Goal: Information Seeking & Learning: Stay updated

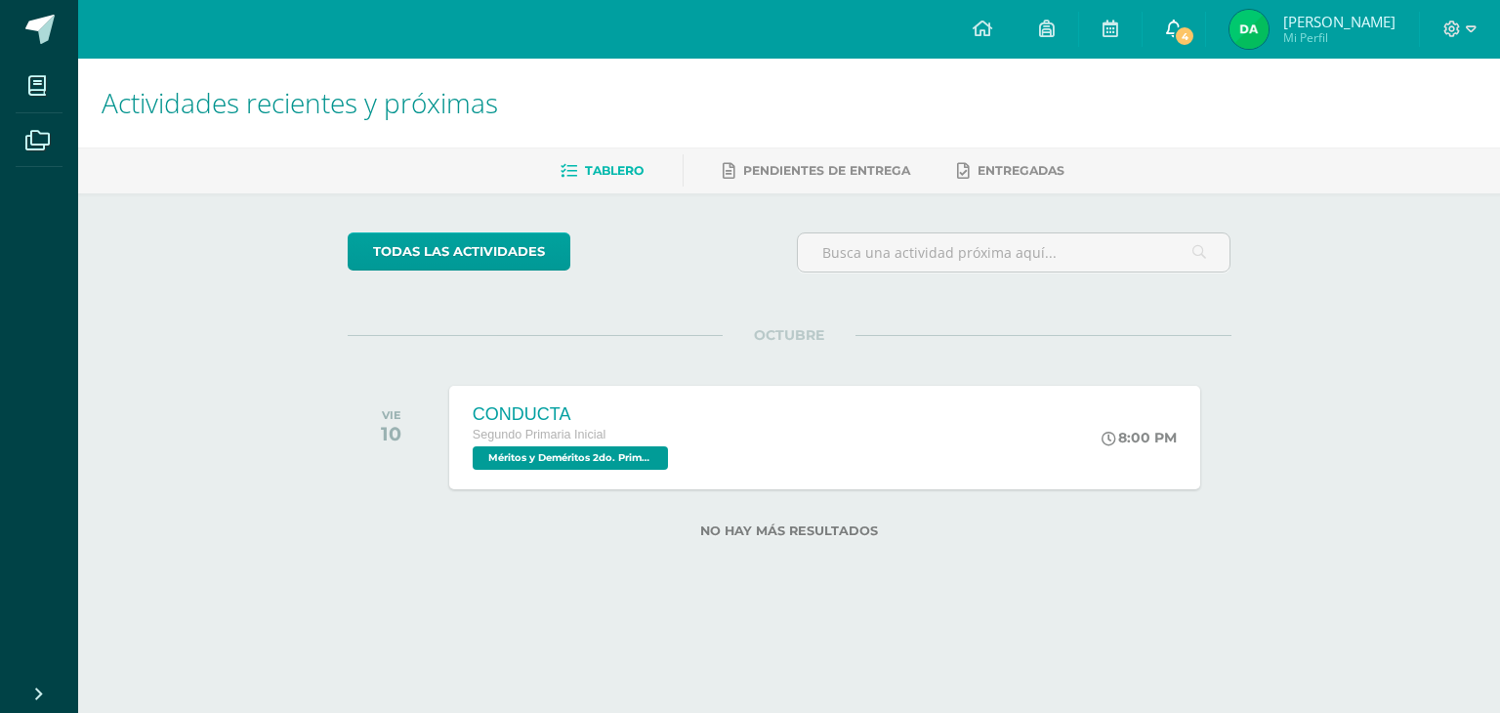
click at [1187, 38] on span "4" at bounding box center [1184, 35] width 21 height 21
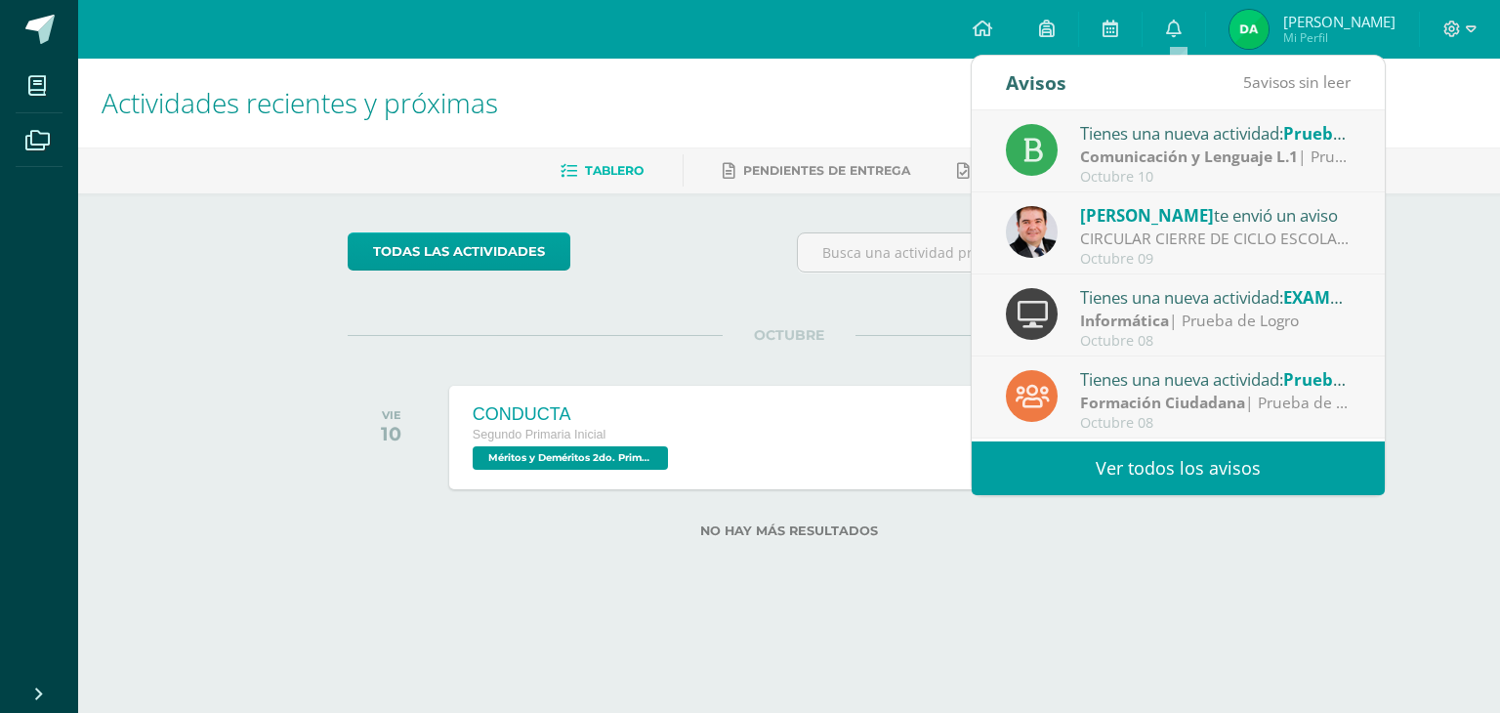
click at [1127, 466] on link "Ver todos los avisos" at bounding box center [1178, 468] width 413 height 54
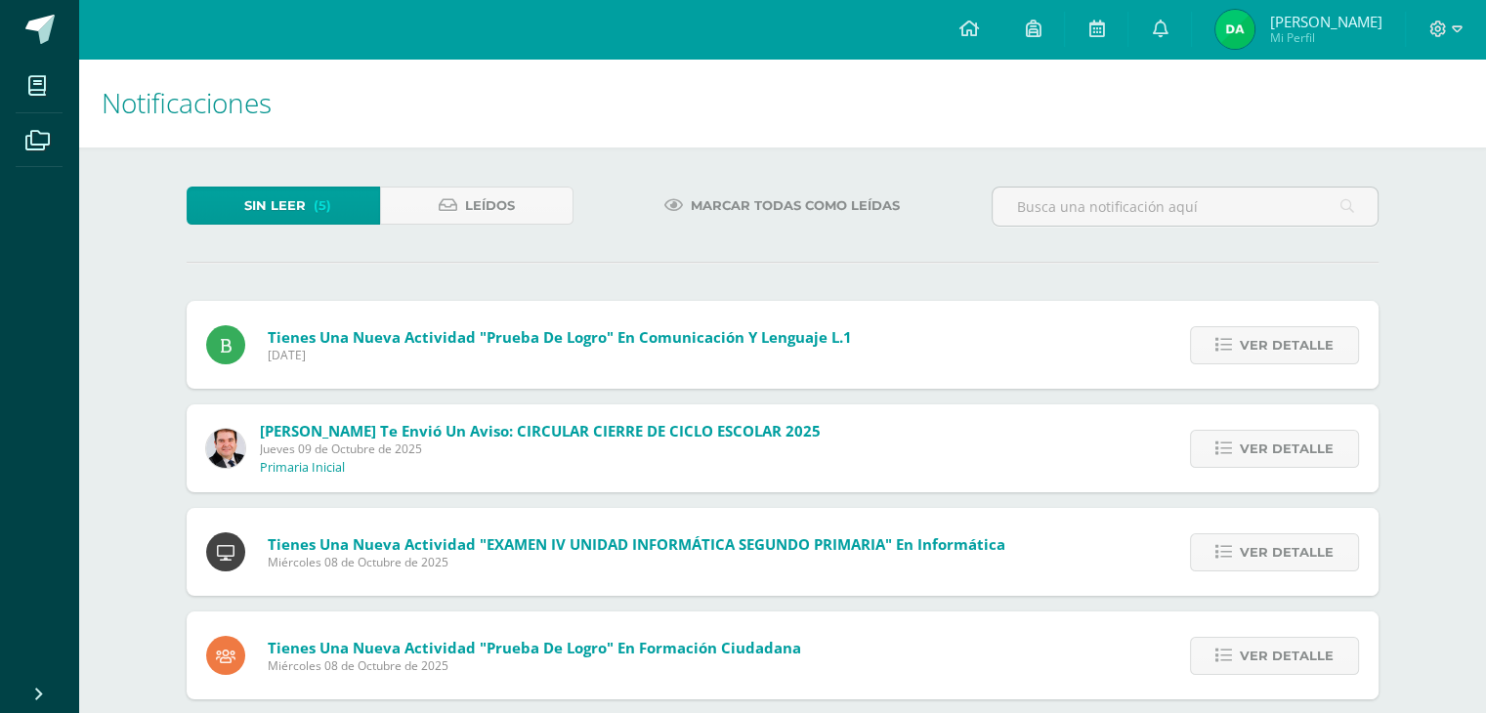
scroll to position [129, 0]
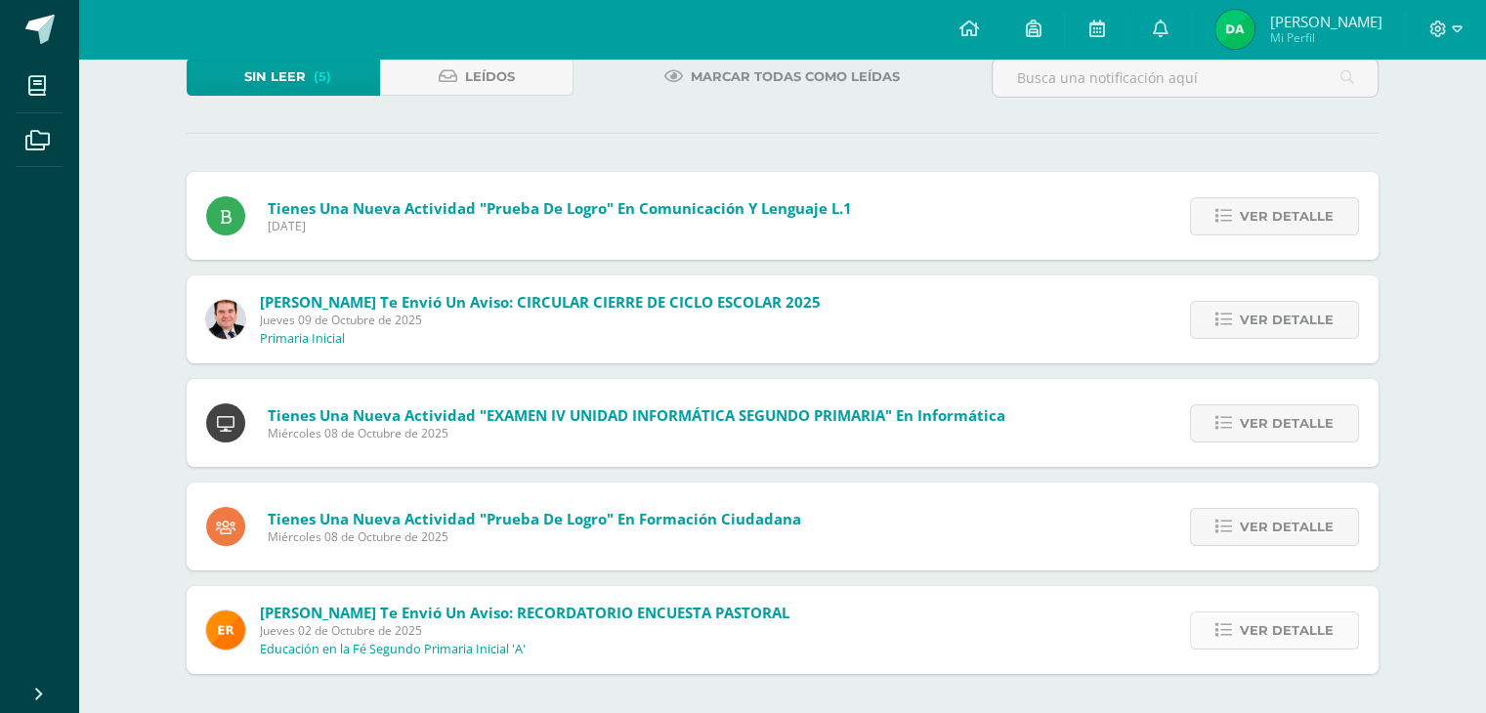
click at [1219, 629] on icon at bounding box center [1223, 630] width 17 height 17
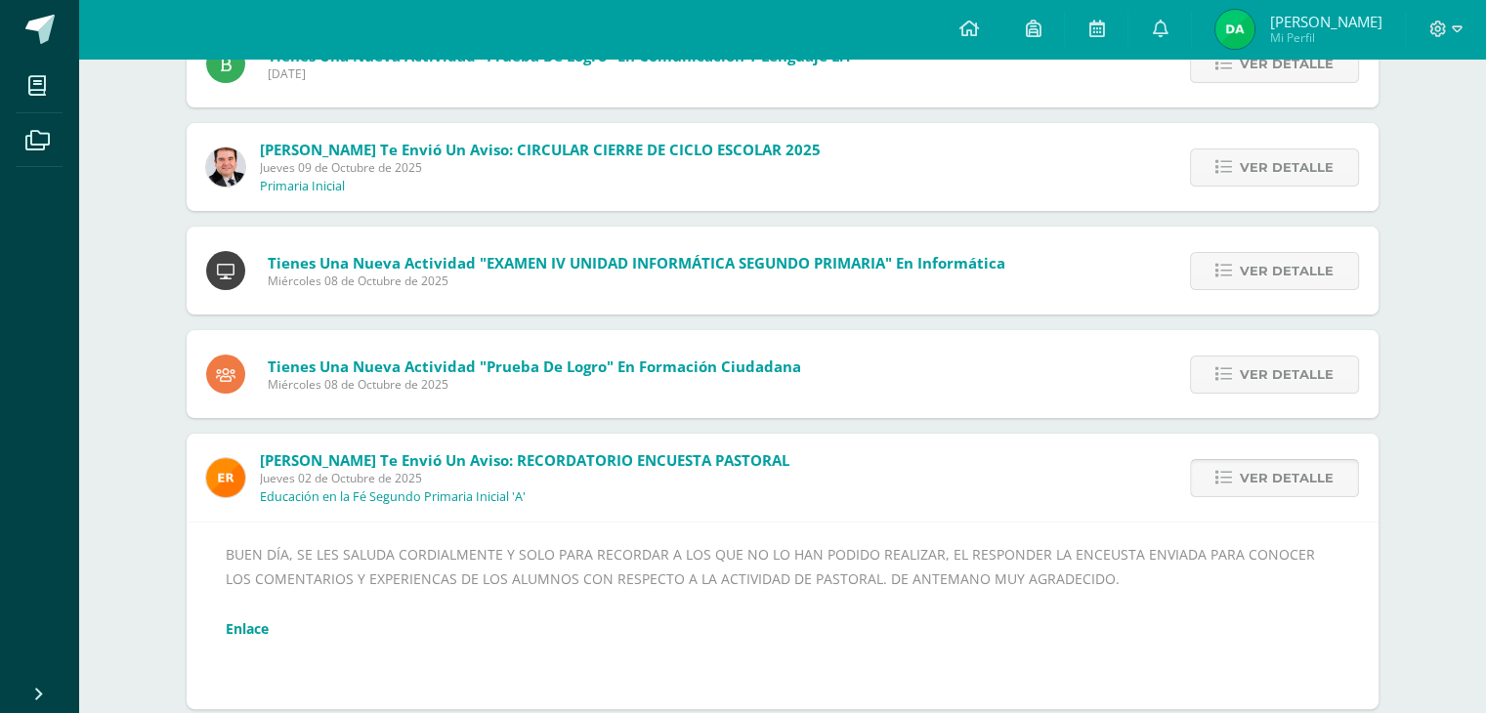
scroll to position [316, 0]
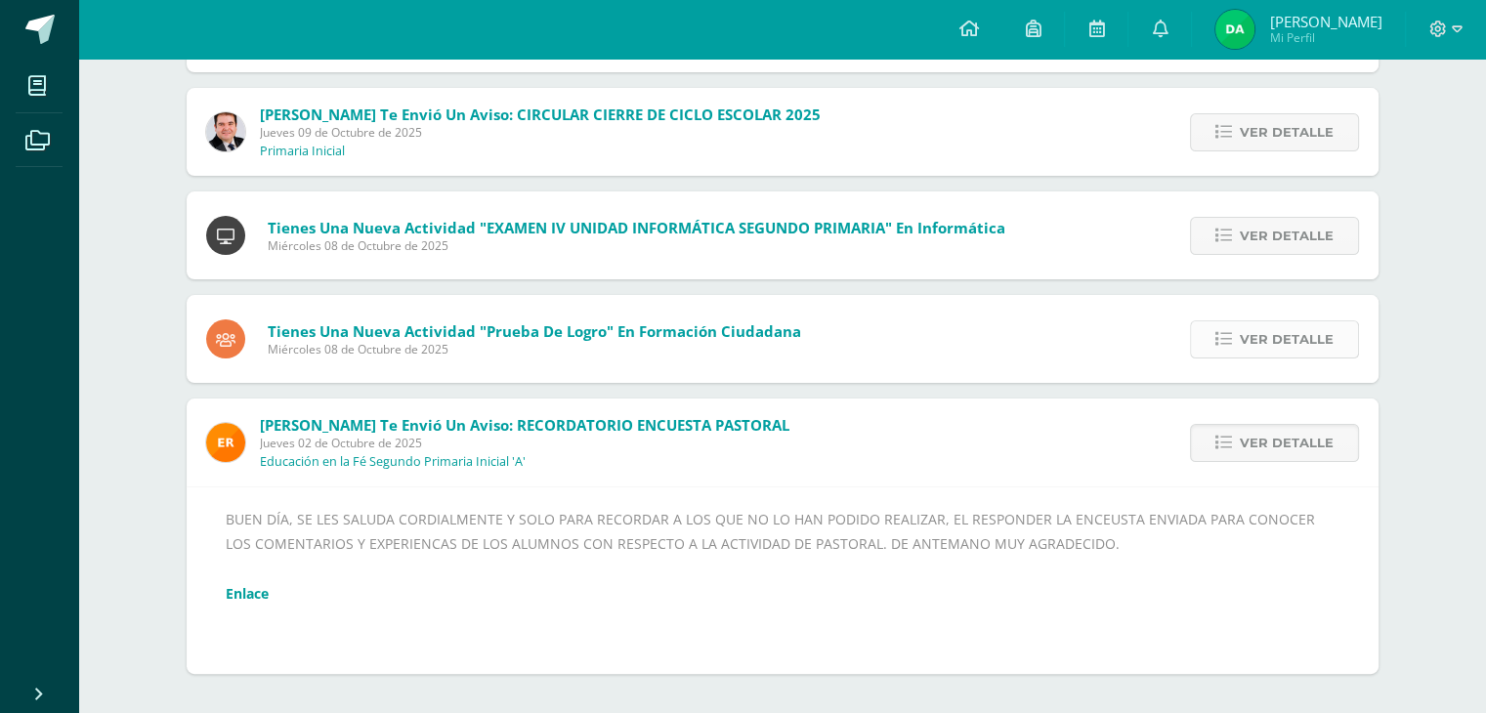
click at [1263, 346] on span "Ver detalle" at bounding box center [1286, 339] width 94 height 36
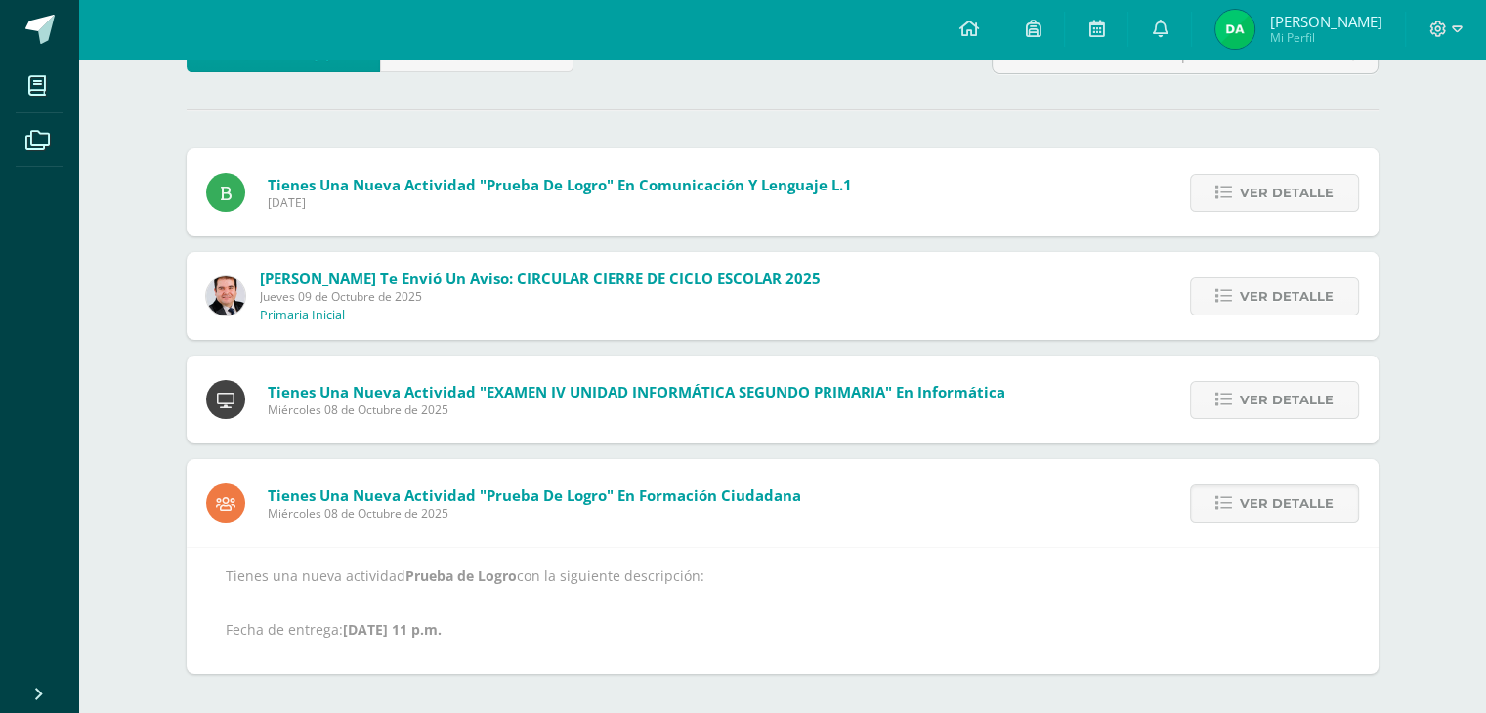
scroll to position [152, 0]
click at [1232, 392] on icon at bounding box center [1223, 400] width 17 height 17
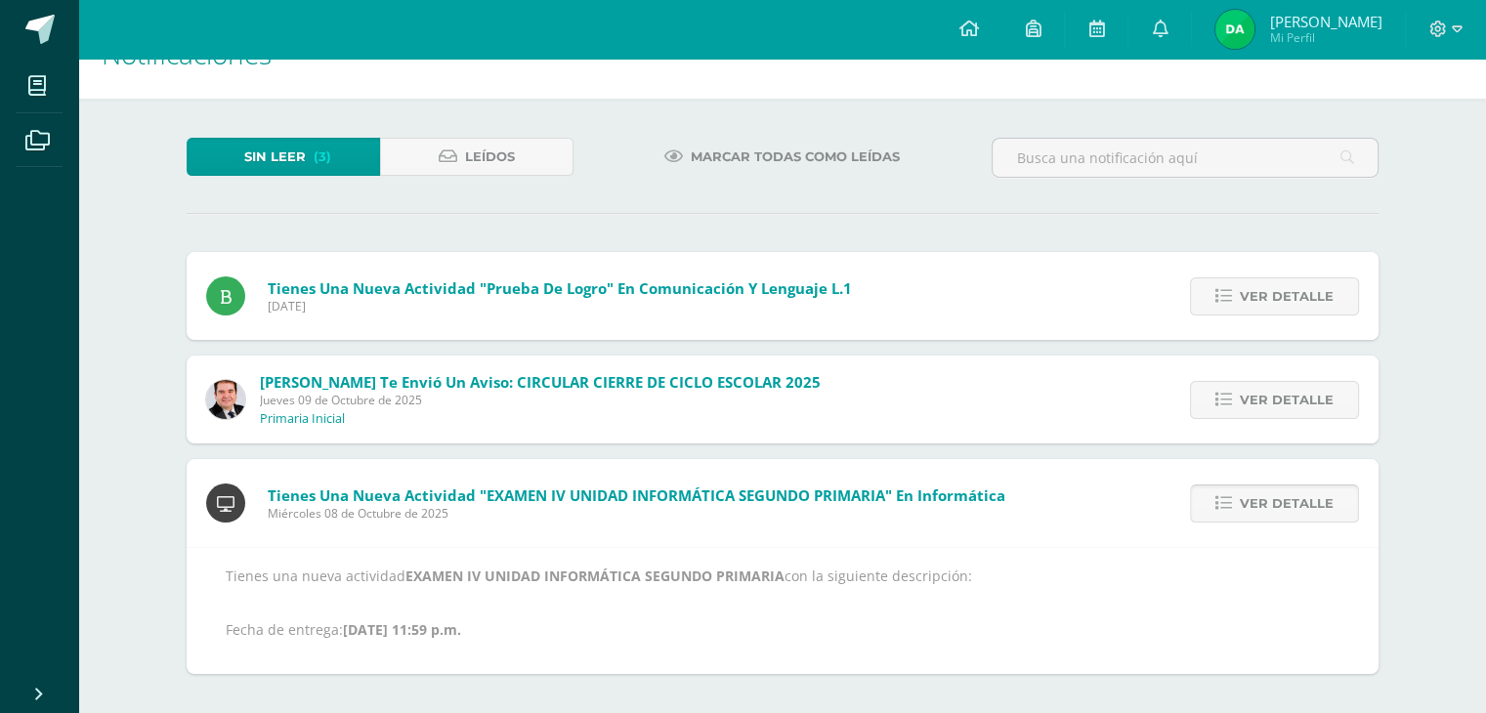
scroll to position [49, 0]
click at [1254, 418] on link "Ver detalle" at bounding box center [1274, 400] width 169 height 38
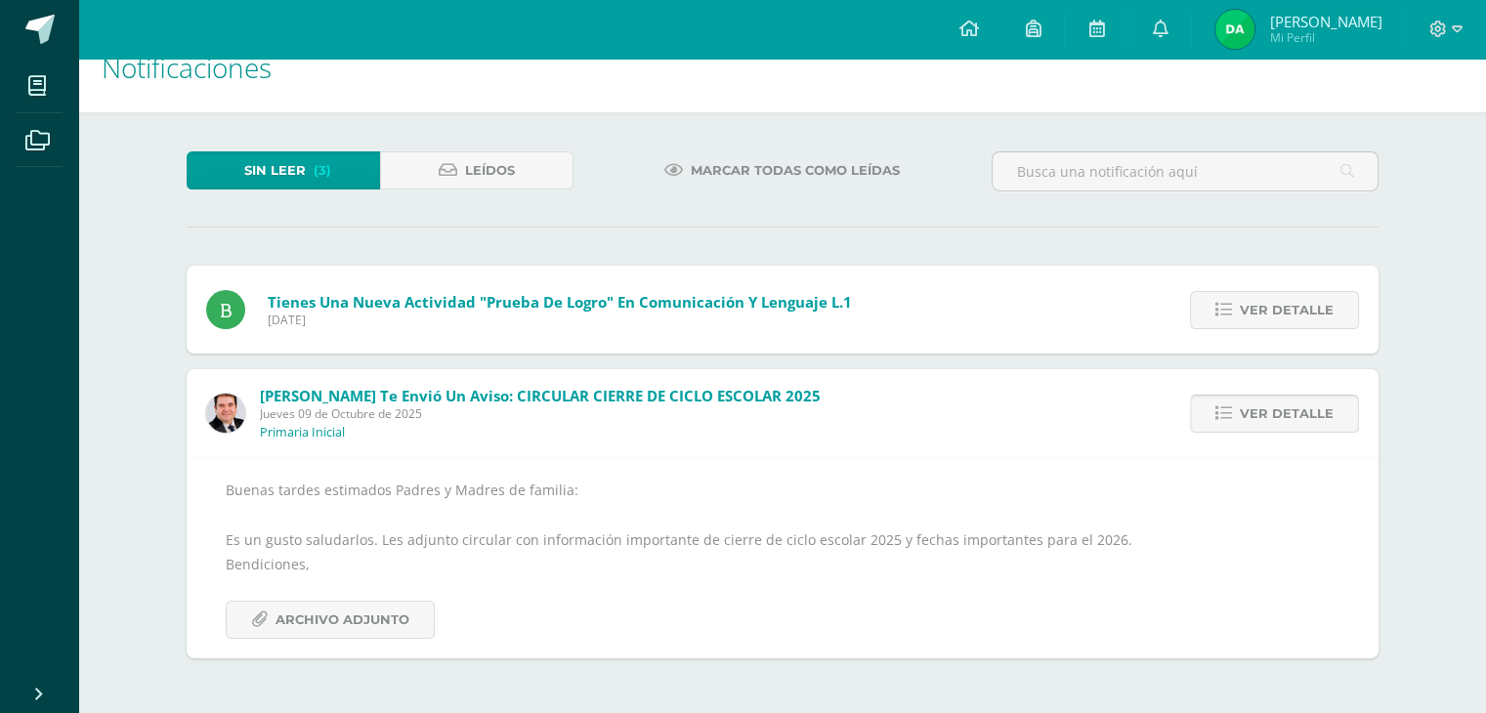
scroll to position [20, 0]
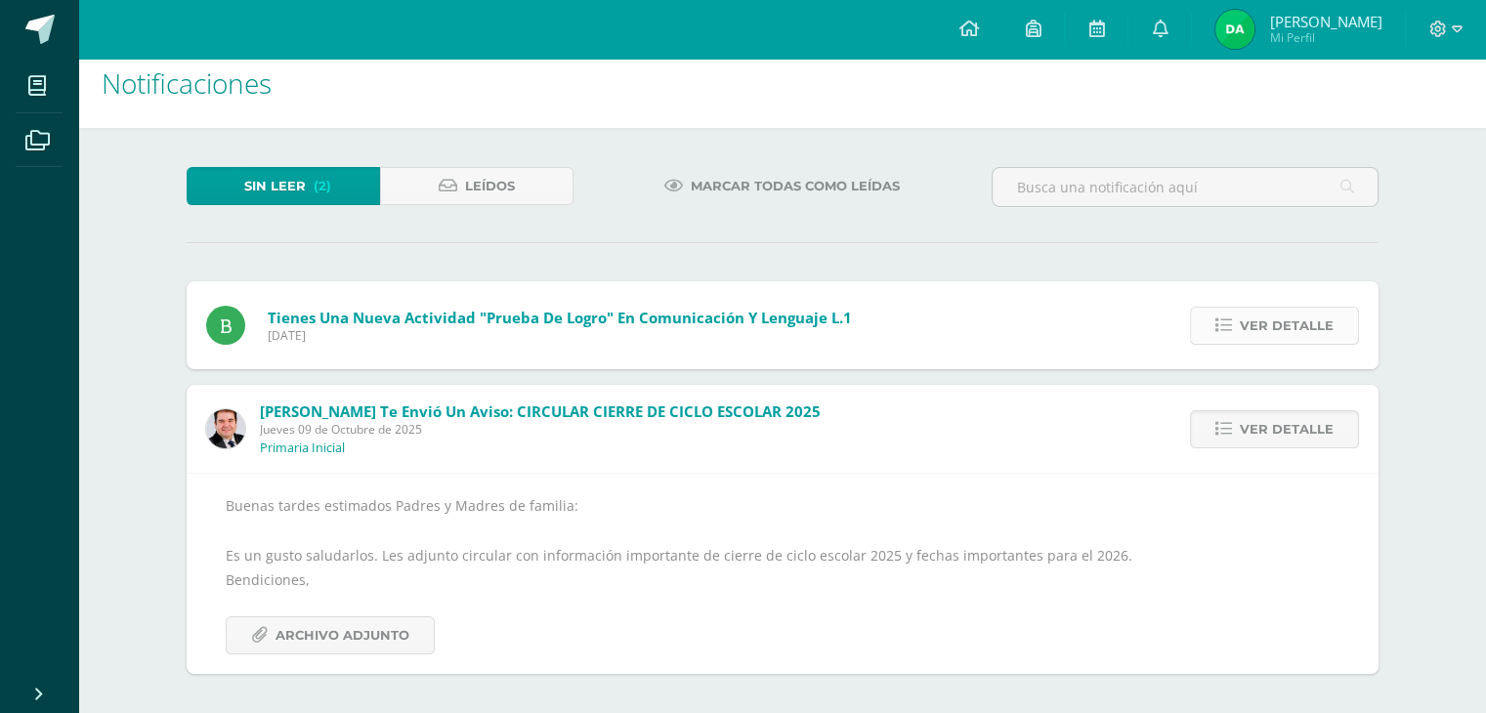
click at [1254, 311] on span "Ver detalle" at bounding box center [1286, 326] width 94 height 36
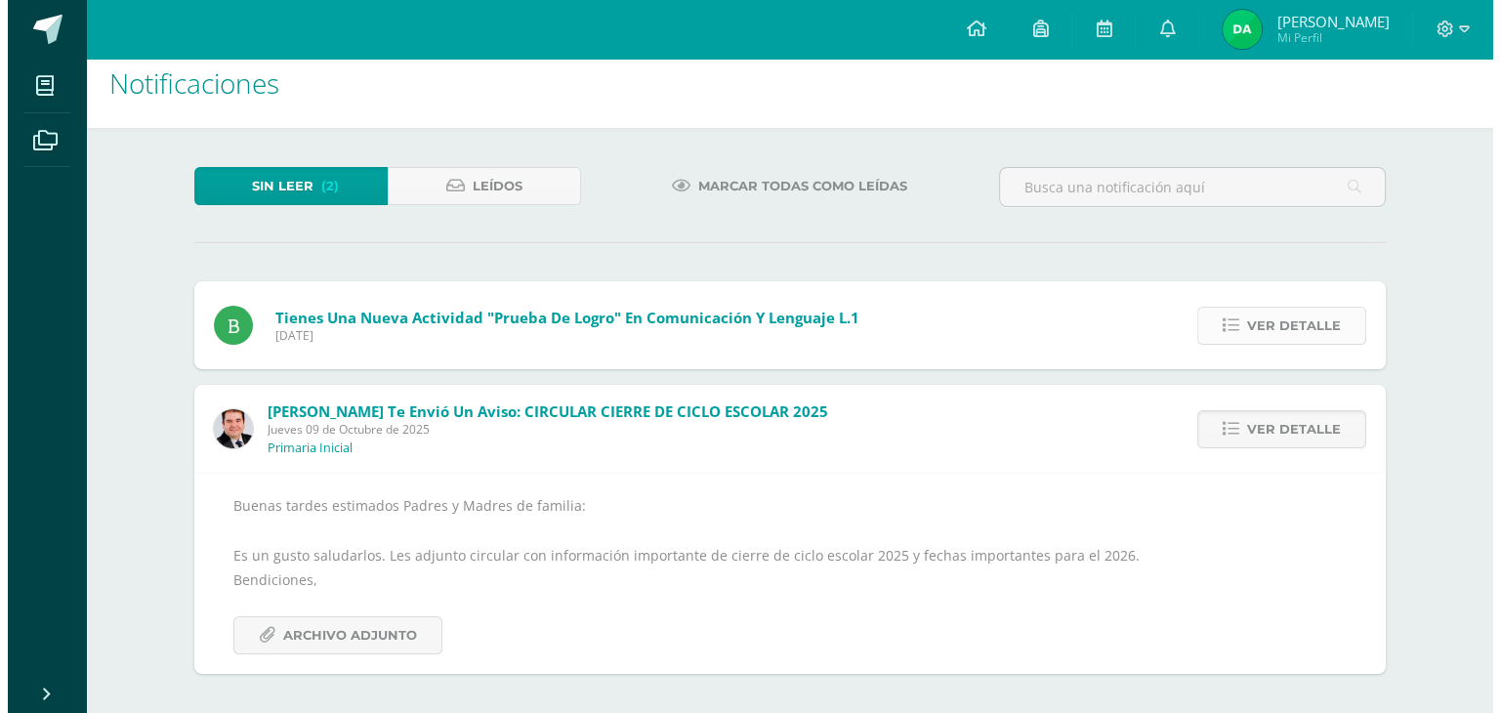
scroll to position [0, 0]
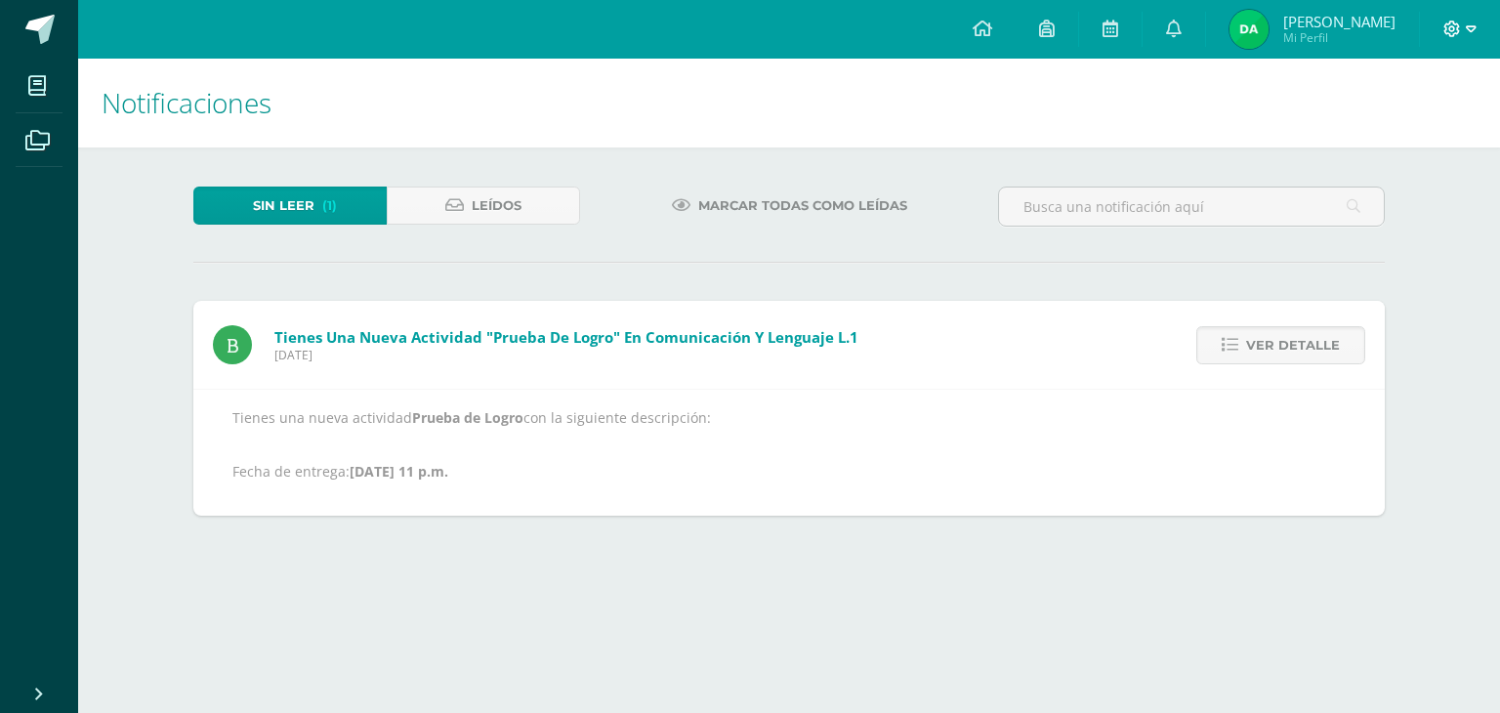
click at [1449, 38] on span at bounding box center [1460, 29] width 33 height 21
click at [1401, 136] on span "Cerrar sesión" at bounding box center [1409, 132] width 88 height 19
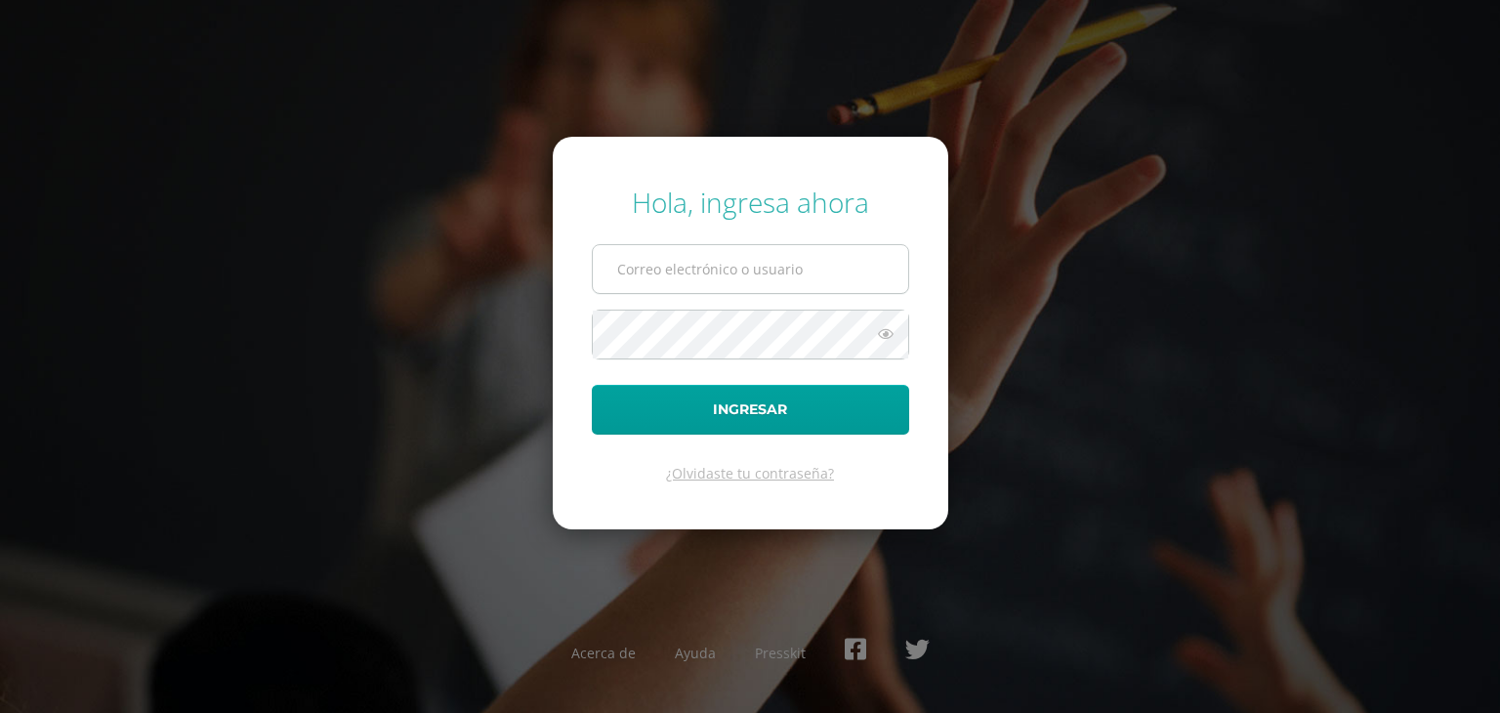
type input "daquinodb24@gmail.com"
click at [861, 271] on input "daquinodb24@gmail.com" at bounding box center [750, 269] width 315 height 48
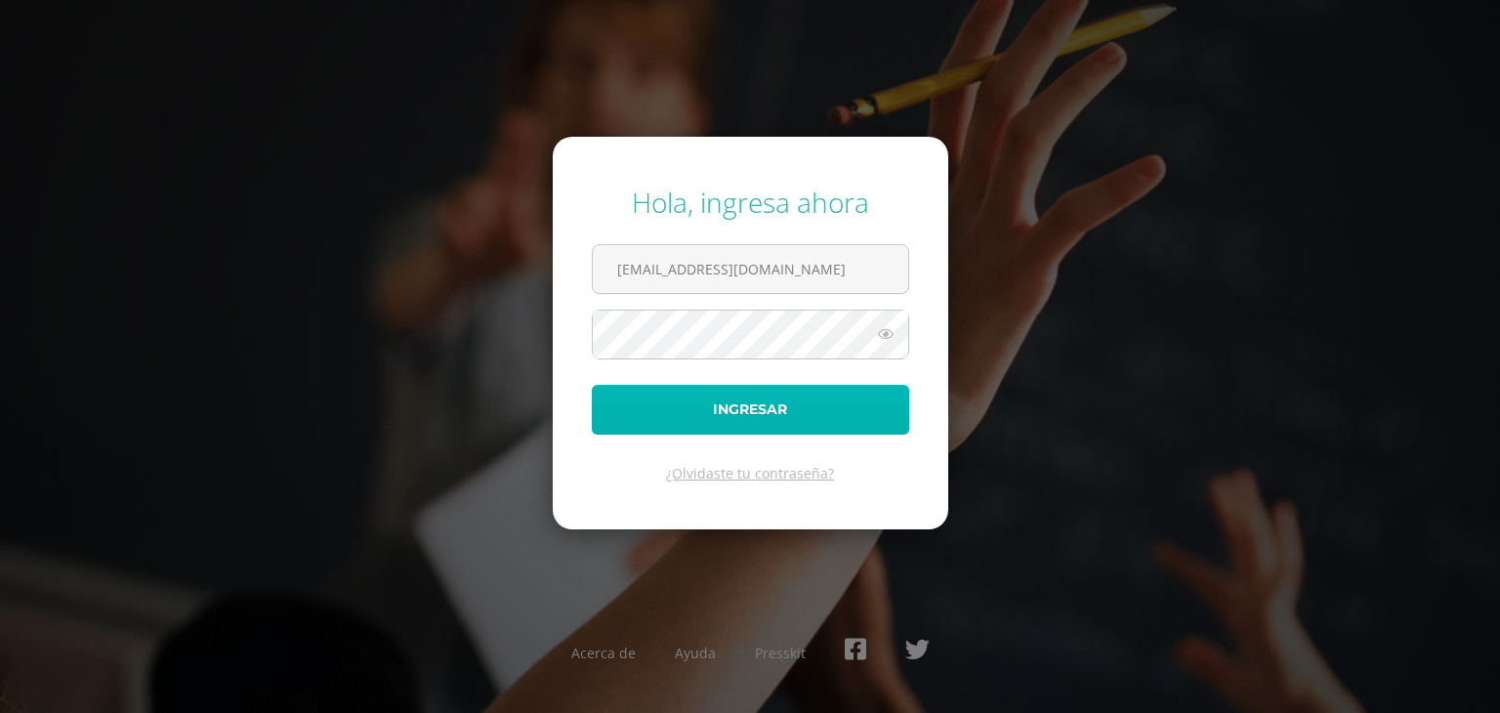
click at [798, 400] on button "Ingresar" at bounding box center [750, 410] width 317 height 50
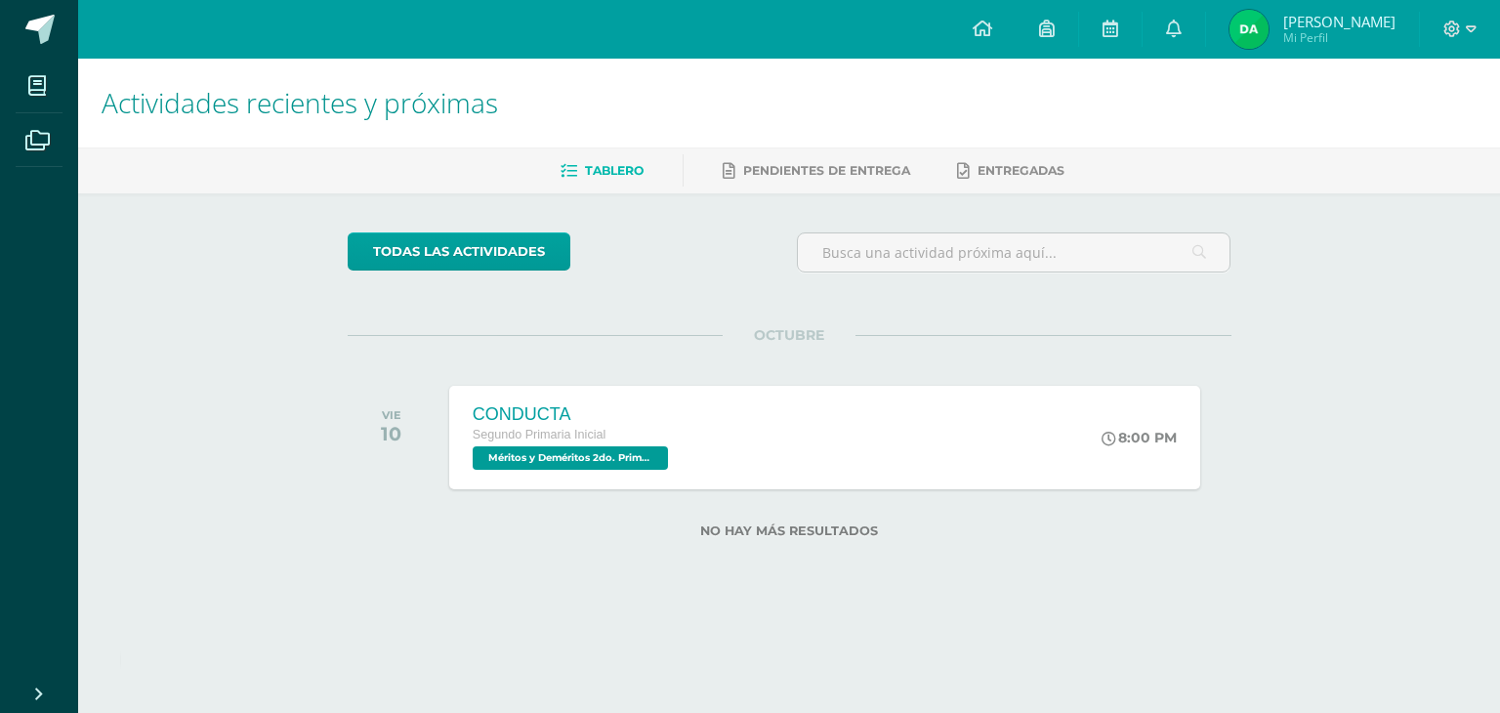
click at [1453, 40] on div at bounding box center [1460, 29] width 80 height 59
click at [1449, 30] on icon at bounding box center [1453, 30] width 18 height 18
click at [1395, 127] on span "Cerrar sesión" at bounding box center [1409, 132] width 88 height 19
